Goal: Task Accomplishment & Management: Use online tool/utility

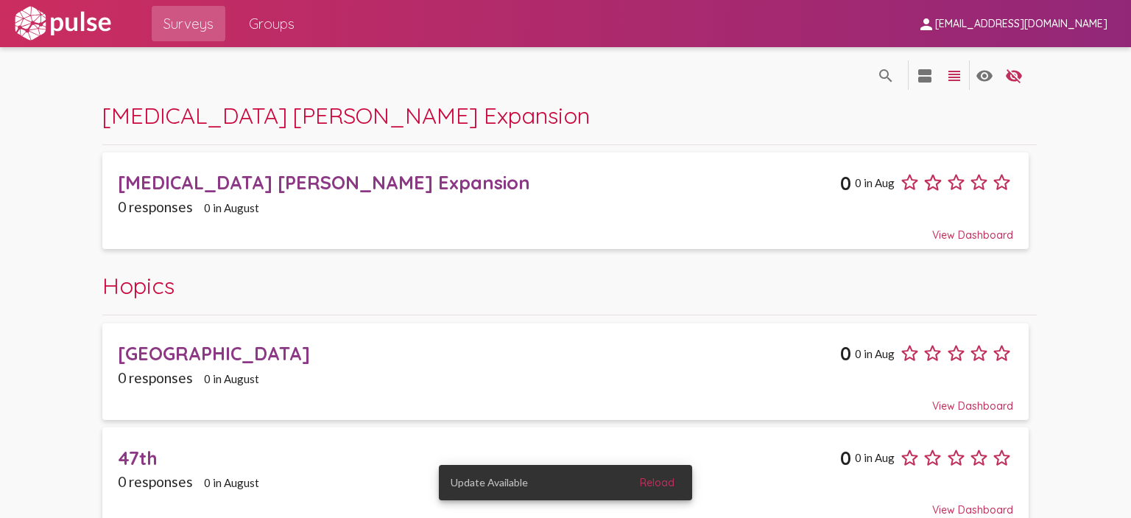
click at [668, 476] on span "Reload" at bounding box center [657, 482] width 35 height 13
